Goal: Find specific page/section: Find specific page/section

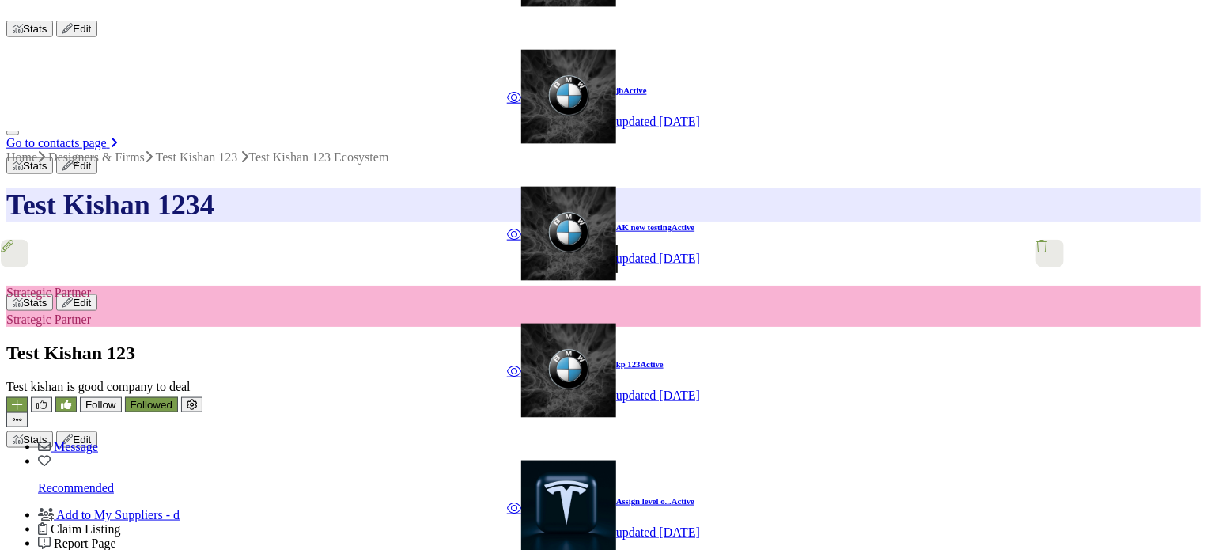
scroll to position [784, 0]
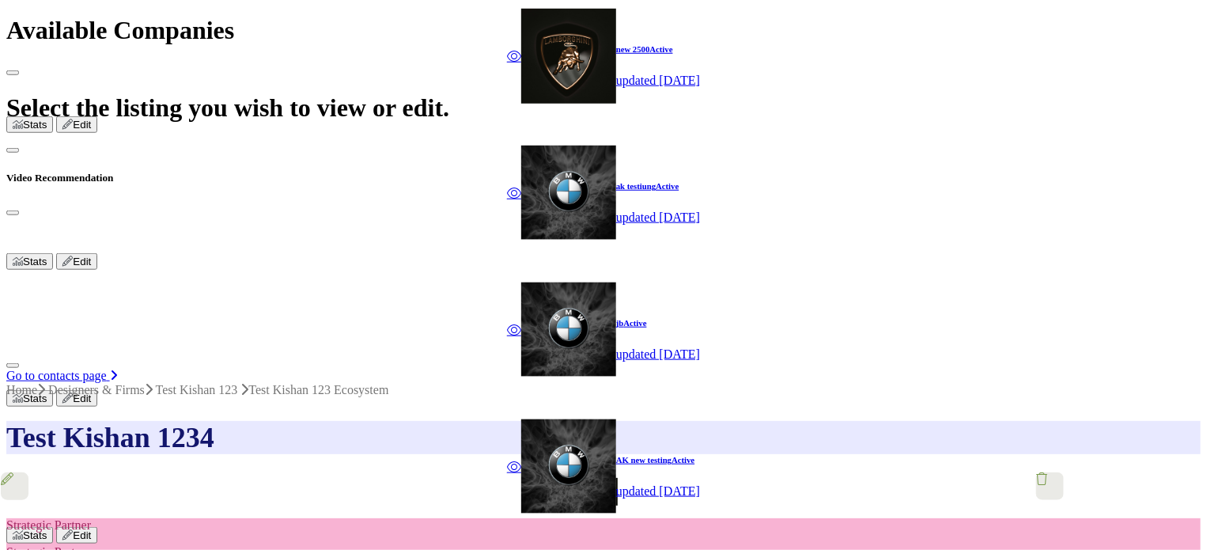
scroll to position [601, 0]
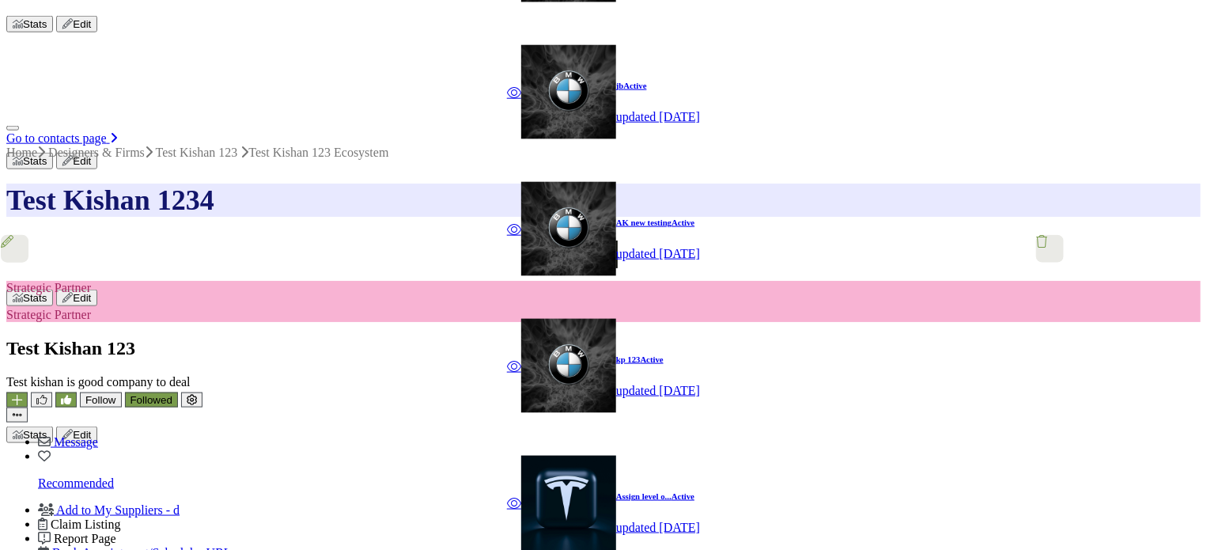
scroll to position [917, 0]
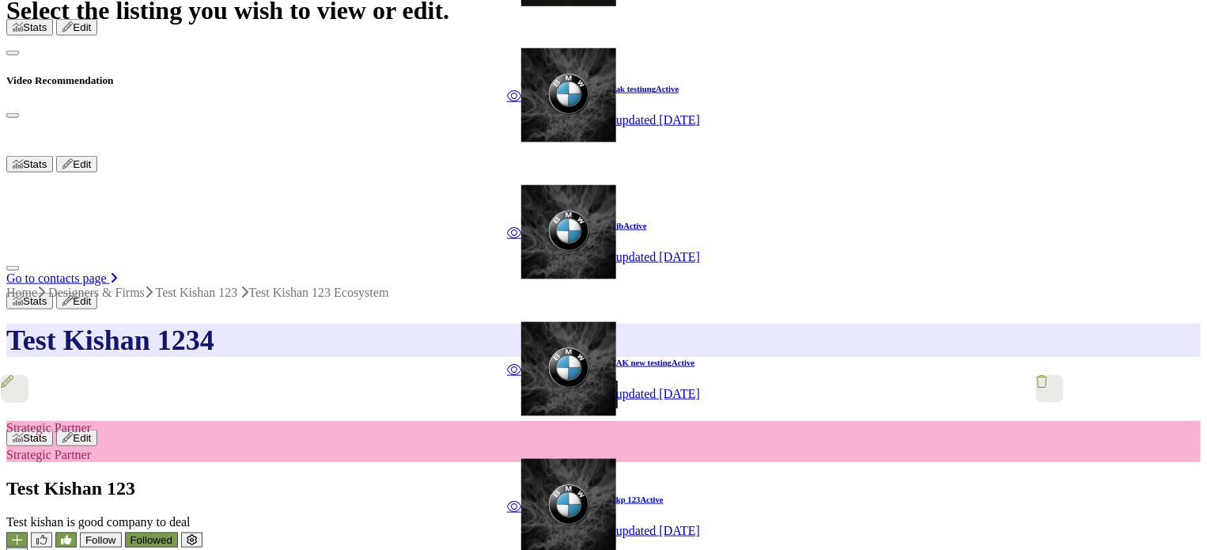
scroll to position [601, 0]
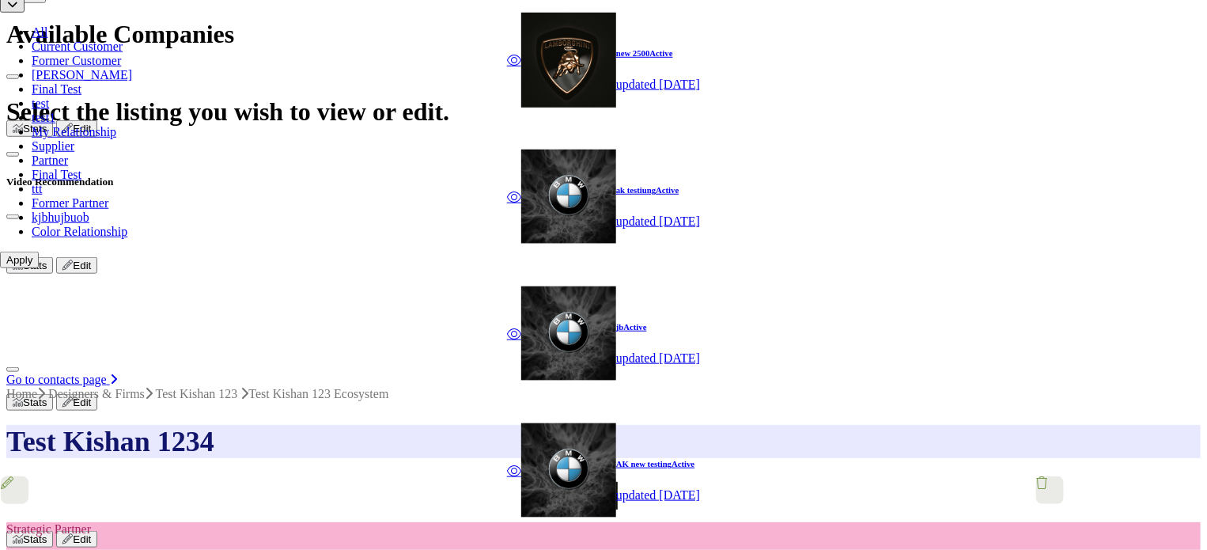
click at [39, 268] on button "Apply" at bounding box center [19, 259] width 39 height 17
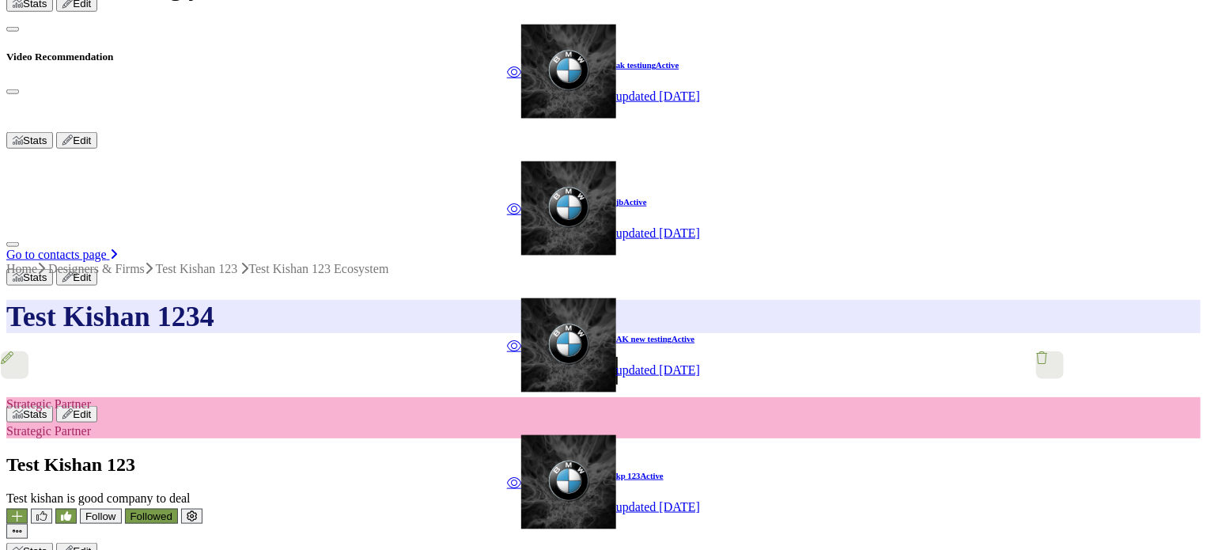
scroll to position [705, 0]
